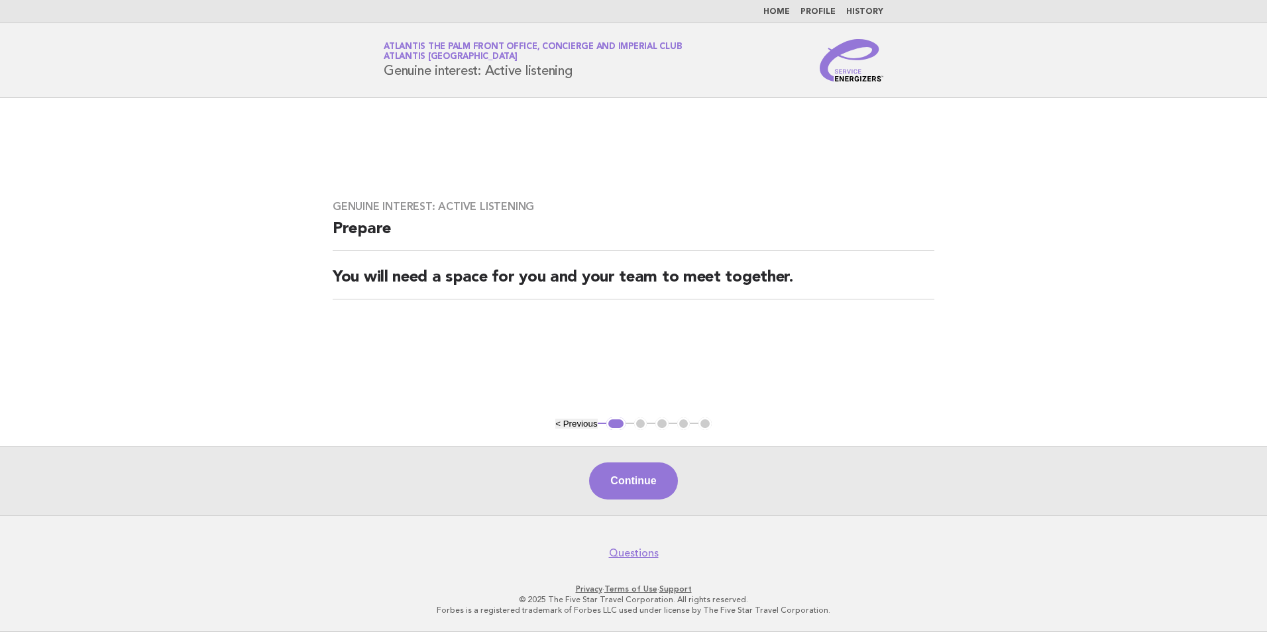
click at [784, 8] on link "Home" at bounding box center [776, 12] width 27 height 8
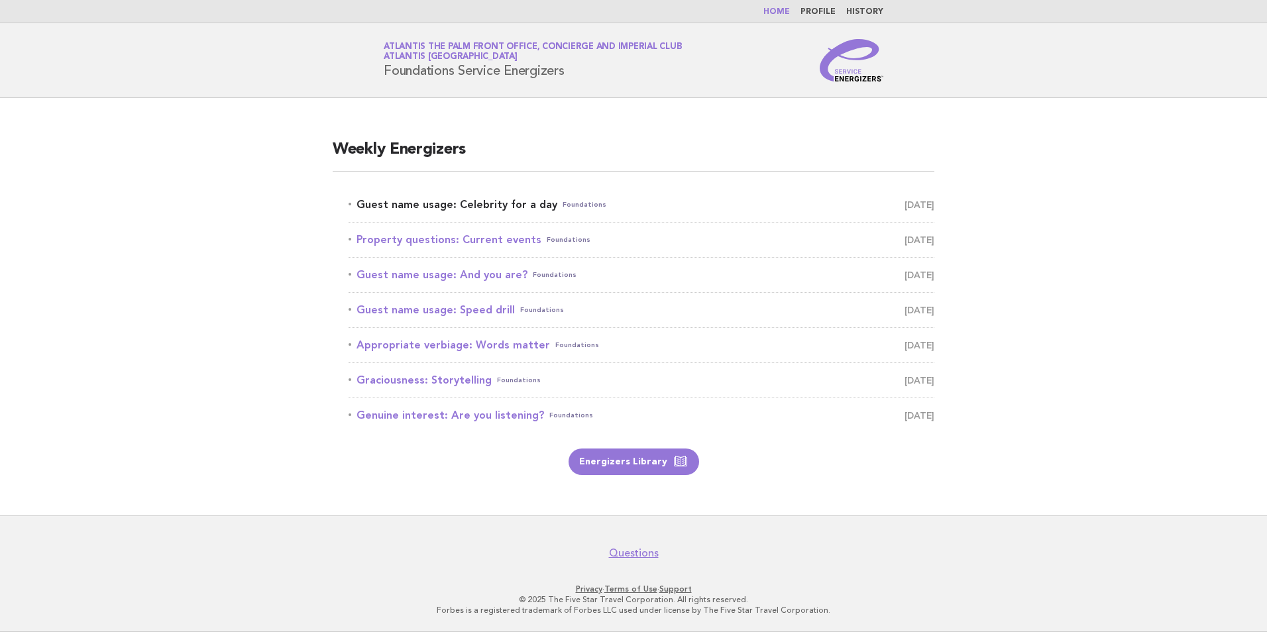
click at [447, 209] on link "Guest name usage: Celebrity for a day Foundations August 10" at bounding box center [642, 204] width 586 height 19
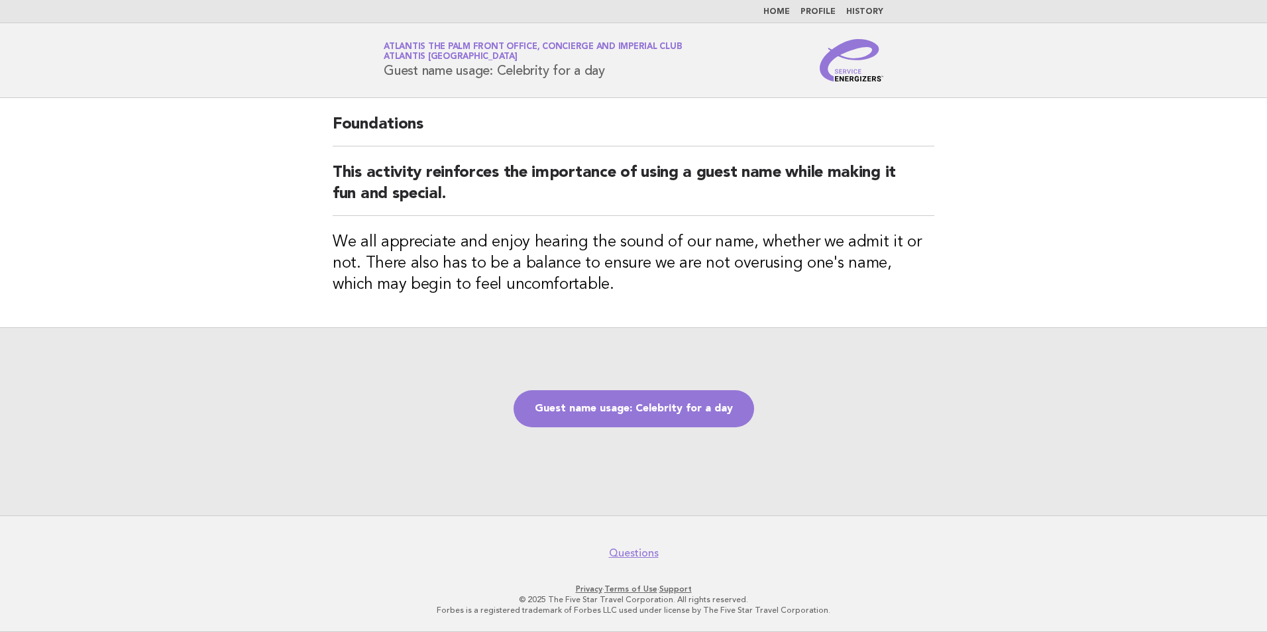
drag, startPoint x: 386, startPoint y: 74, endPoint x: 612, endPoint y: 77, distance: 226.0
click at [612, 77] on h1 "Service Energizers Atlantis The Palm Front Office, Concierge and Imperial Club …" at bounding box center [533, 60] width 298 height 34
copy h1 "Guest name usage: Celebrity for a day"
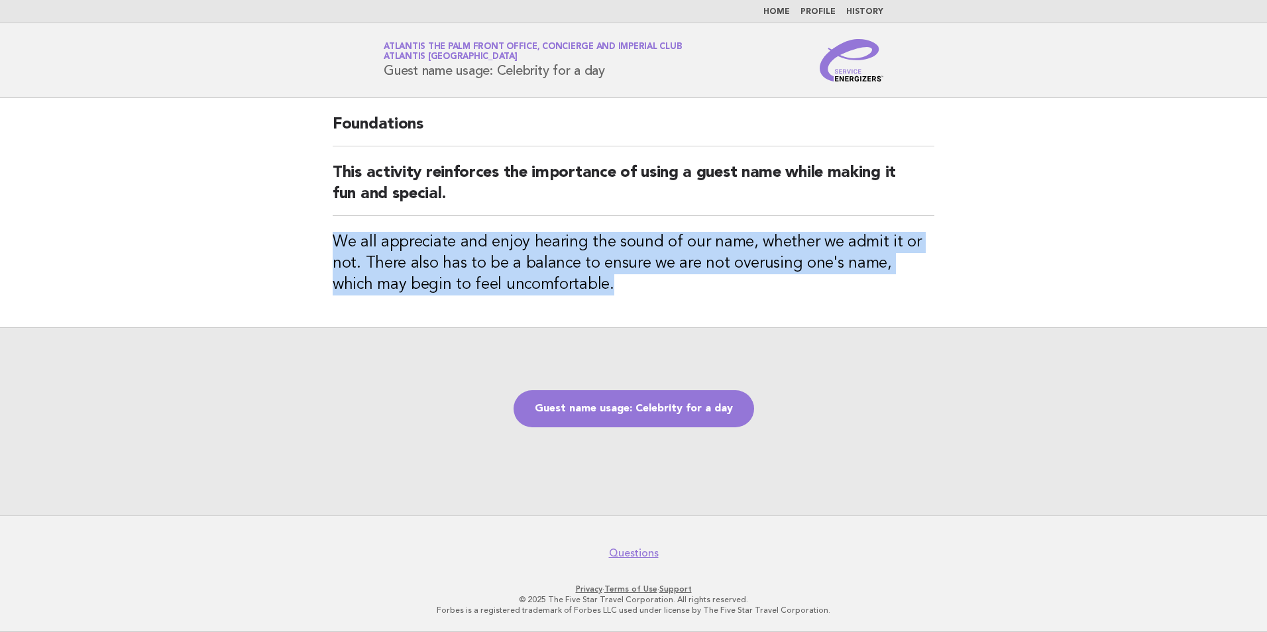
drag, startPoint x: 339, startPoint y: 237, endPoint x: 566, endPoint y: 291, distance: 233.5
click at [566, 291] on h3 "We all appreciate and enjoy hearing the sound of our name, whether we admit it …" at bounding box center [634, 264] width 602 height 64
copy h3 "We all appreciate and enjoy hearing the sound of our name, whether we admit it …"
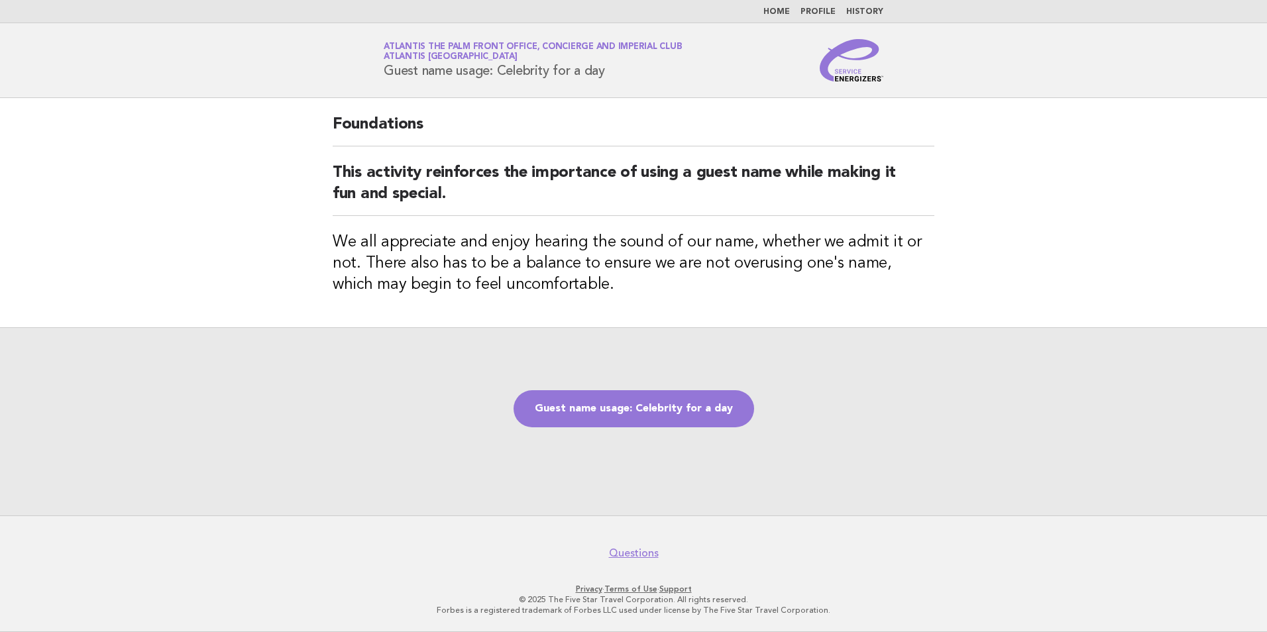
click at [406, 423] on div "Guest name usage: Celebrity for a day" at bounding box center [633, 421] width 1267 height 188
click at [660, 394] on link "Guest name usage: Celebrity for a day" at bounding box center [634, 408] width 241 height 37
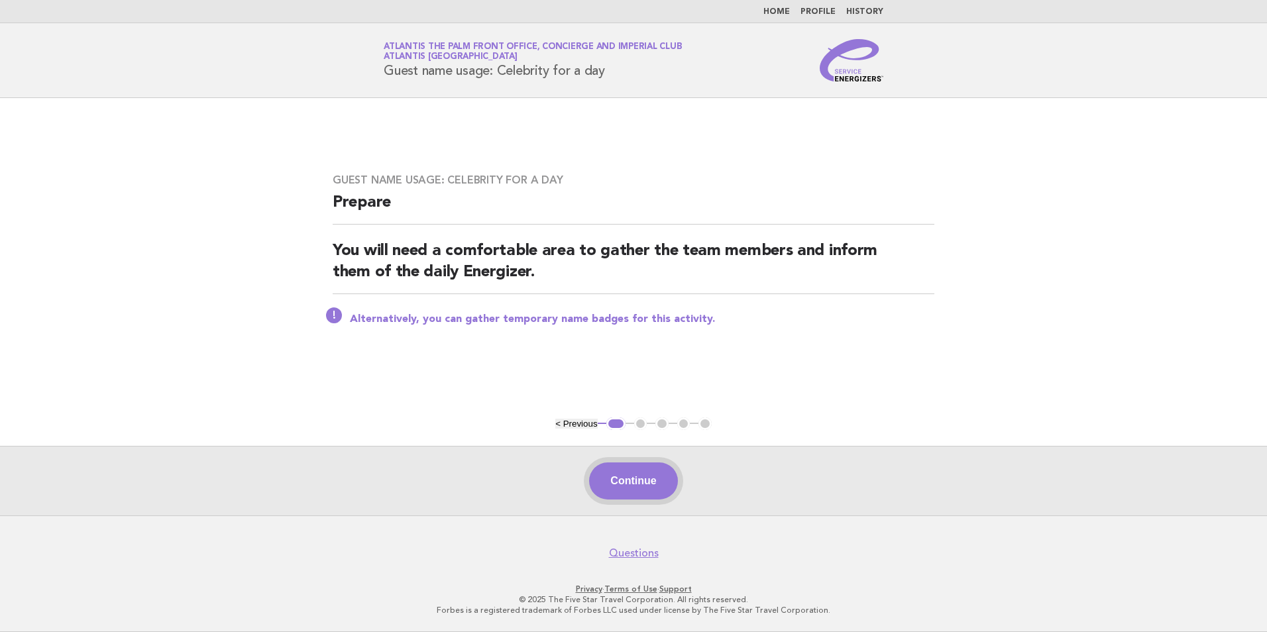
click at [661, 478] on button "Continue" at bounding box center [633, 481] width 88 height 37
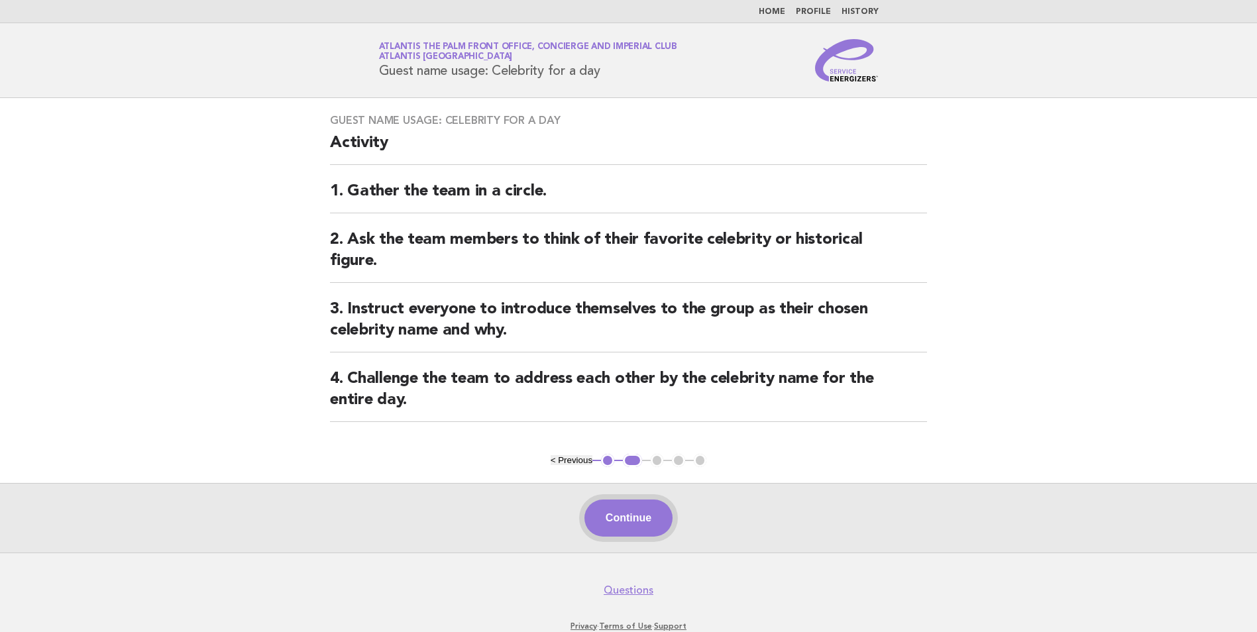
click at [632, 508] on button "Continue" at bounding box center [628, 518] width 88 height 37
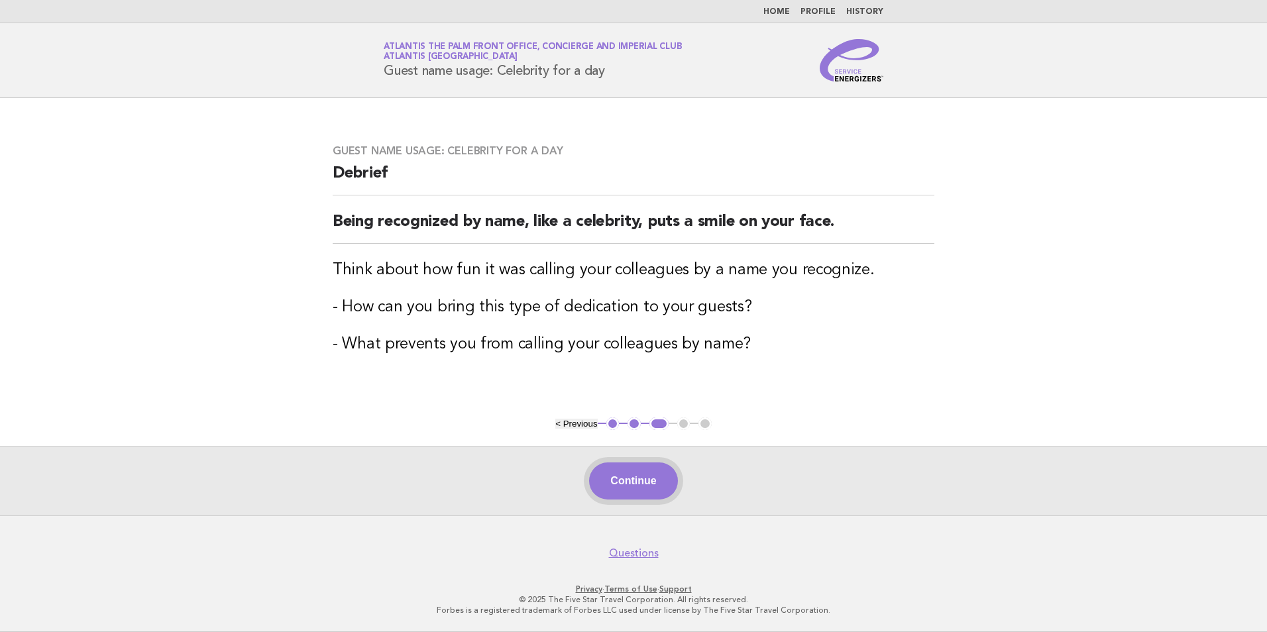
click at [627, 486] on button "Continue" at bounding box center [633, 481] width 88 height 37
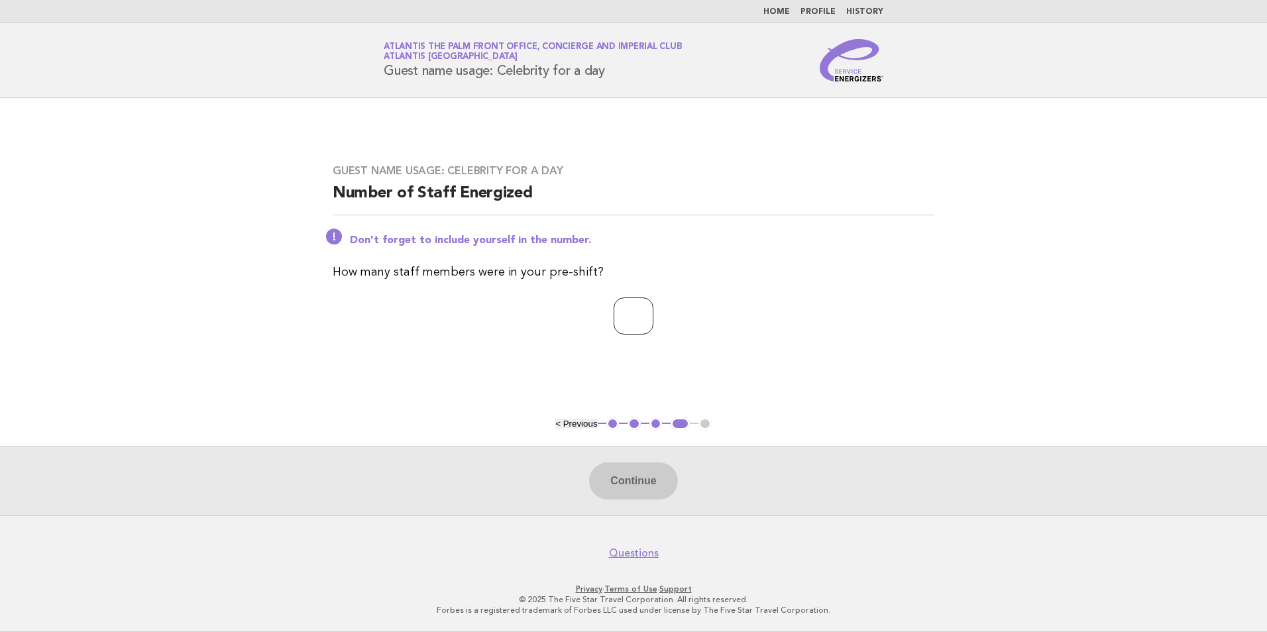
drag, startPoint x: 649, startPoint y: 307, endPoint x: 643, endPoint y: 311, distance: 8.1
click at [643, 311] on input "number" at bounding box center [634, 316] width 40 height 37
type input "*"
click at [663, 488] on button "Continue" at bounding box center [633, 481] width 88 height 37
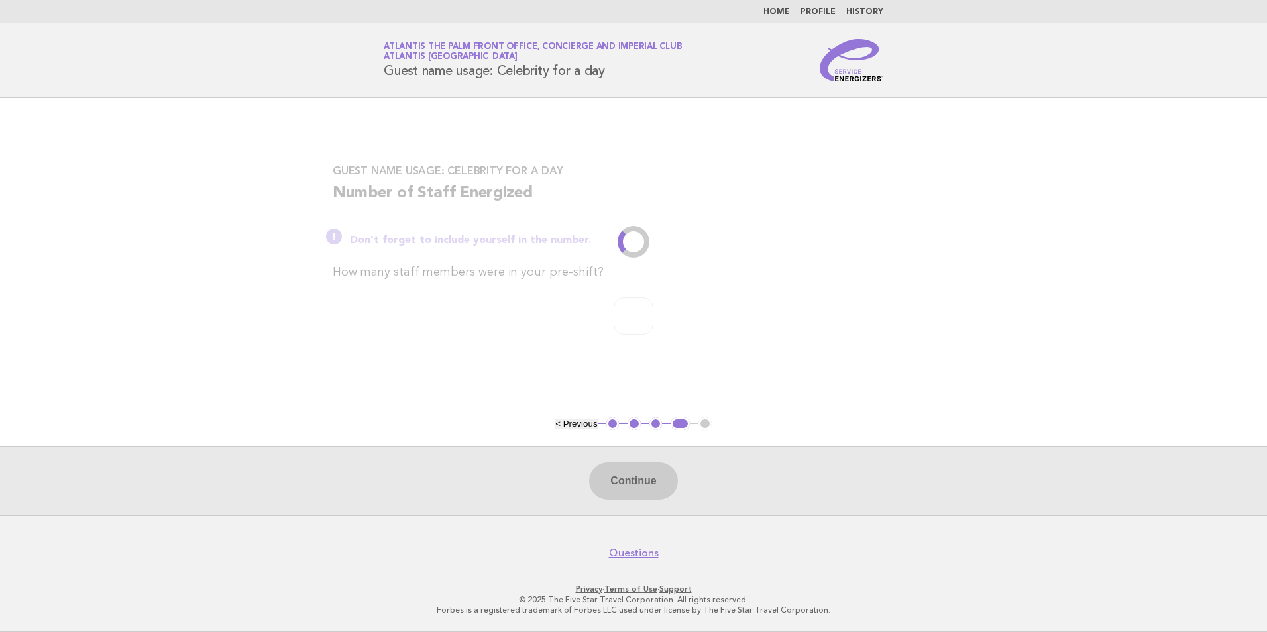
click at [1070, 76] on header "Service Energizers Atlantis The Palm Front Office, Concierge and Imperial Club …" at bounding box center [633, 60] width 1267 height 75
